Goal: Task Accomplishment & Management: Use online tool/utility

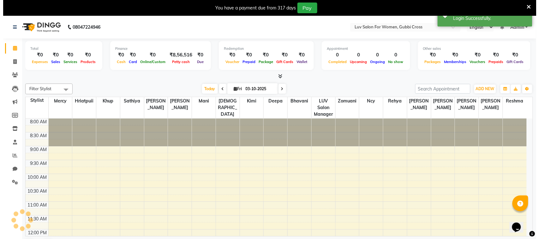
scroll to position [113, 0]
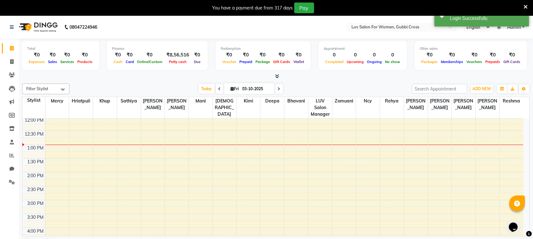
click at [526, 7] on icon at bounding box center [526, 7] width 4 height 6
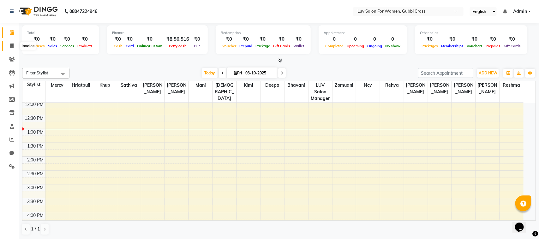
click at [12, 45] on icon at bounding box center [11, 46] width 3 height 5
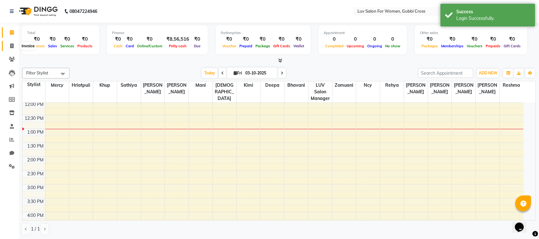
select select "service"
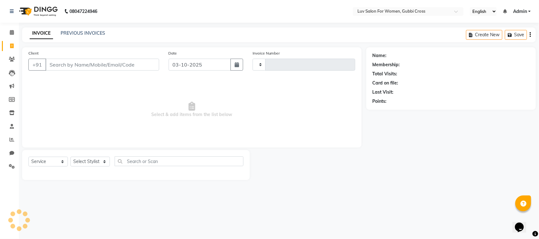
type input "2892"
select select "7221"
click at [11, 34] on icon at bounding box center [12, 32] width 4 height 5
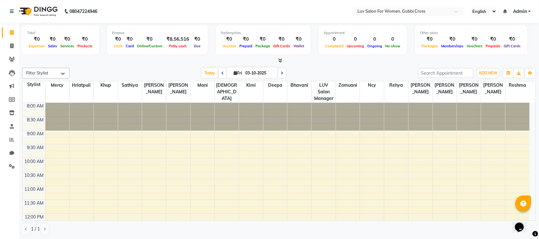
drag, startPoint x: 410, startPoint y: 152, endPoint x: 204, endPoint y: 127, distance: 207.2
click at [486, 71] on span "ADD NEW" at bounding box center [488, 73] width 19 height 5
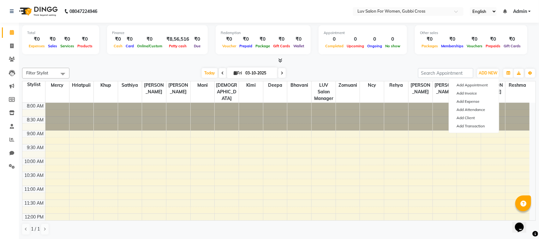
click at [526, 11] on span "Admin" at bounding box center [520, 11] width 14 height 7
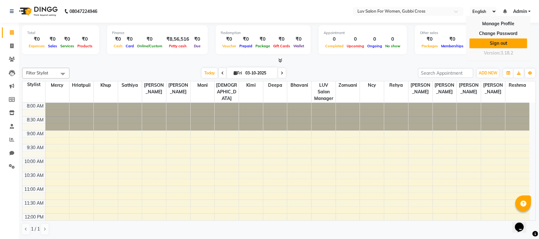
click at [496, 41] on link "Sign out" at bounding box center [499, 44] width 58 height 10
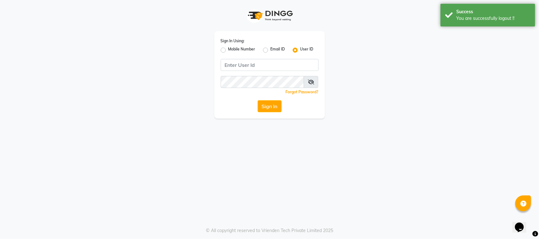
click at [361, 89] on div "Sign In Using: Mobile Number Email ID User ID Remember me Forgot Password? Sign…" at bounding box center [270, 59] width 360 height 119
